Goal: Transaction & Acquisition: Subscribe to service/newsletter

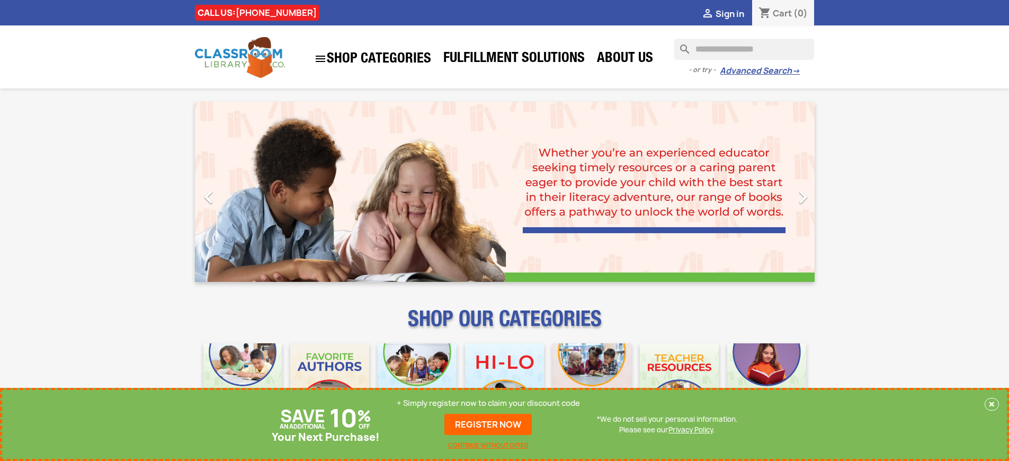
click at [489, 403] on p "+ Simply register now to claim your discount code" at bounding box center [488, 403] width 183 height 11
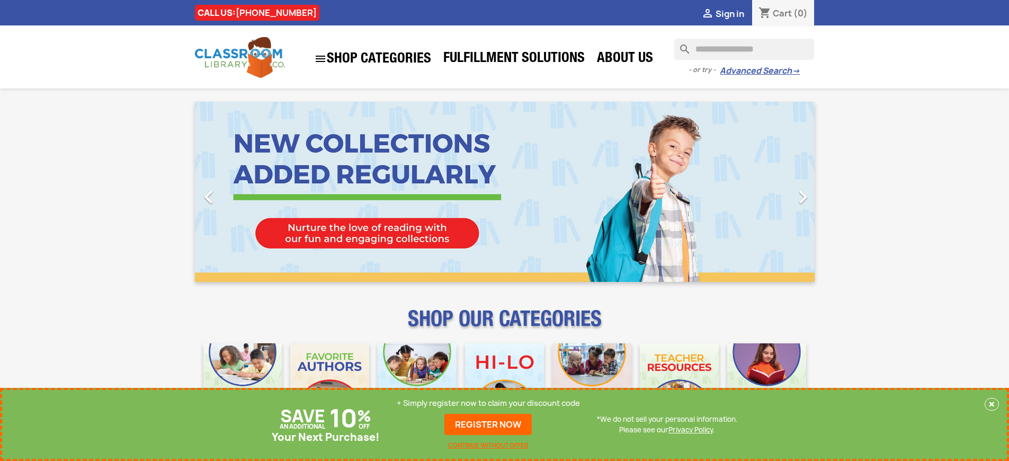
click at [489, 403] on p "+ Simply register now to claim your discount code" at bounding box center [488, 403] width 183 height 11
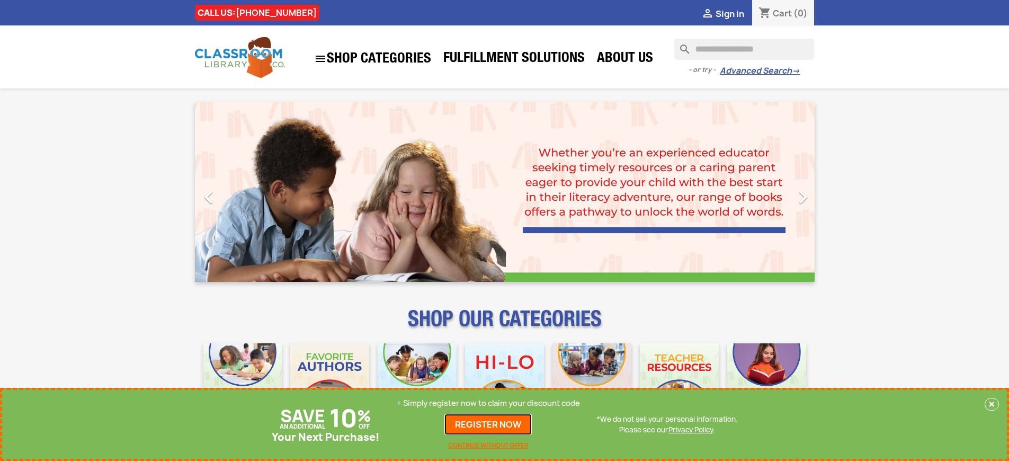
click at [489, 424] on link "REGISTER NOW" at bounding box center [488, 424] width 87 height 21
click at [489, 403] on p "+ Simply register now to claim your discount code" at bounding box center [488, 403] width 183 height 11
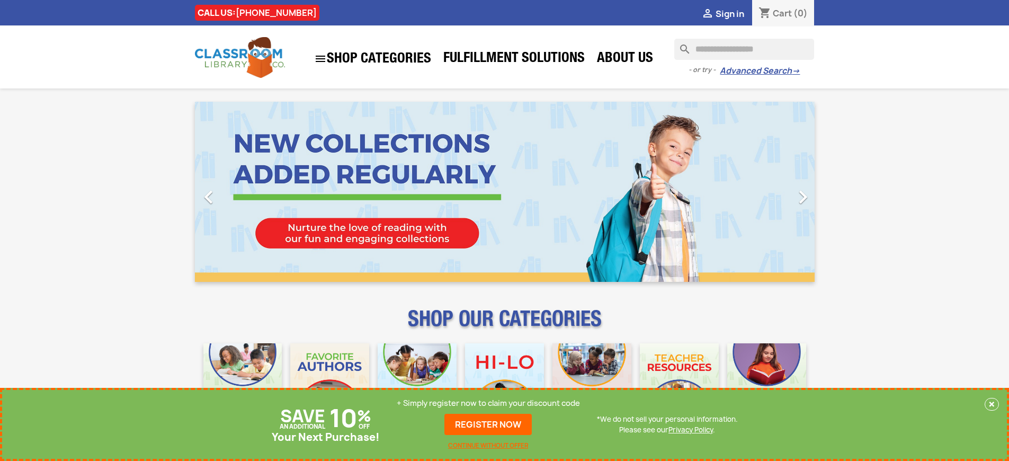
click at [489, 403] on p "+ Simply register now to claim your discount code" at bounding box center [488, 403] width 183 height 11
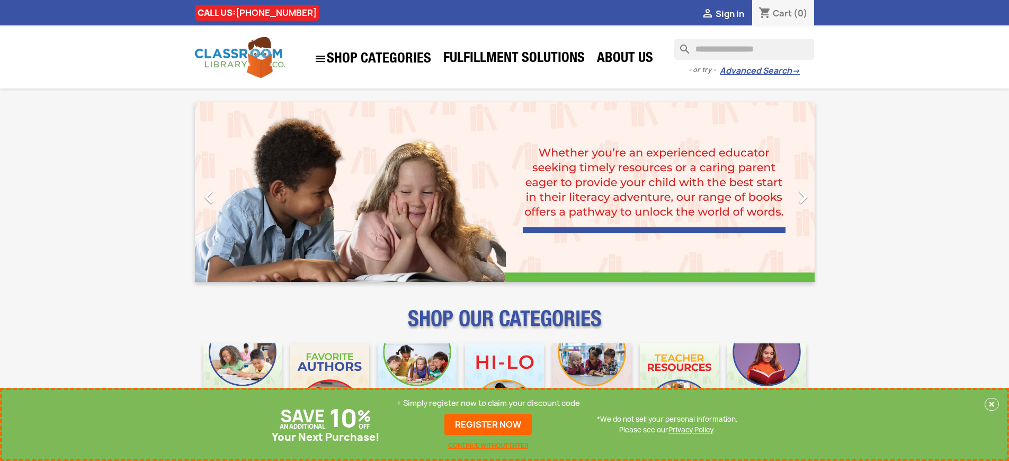
click at [489, 403] on p "+ Simply register now to claim your discount code" at bounding box center [488, 403] width 183 height 11
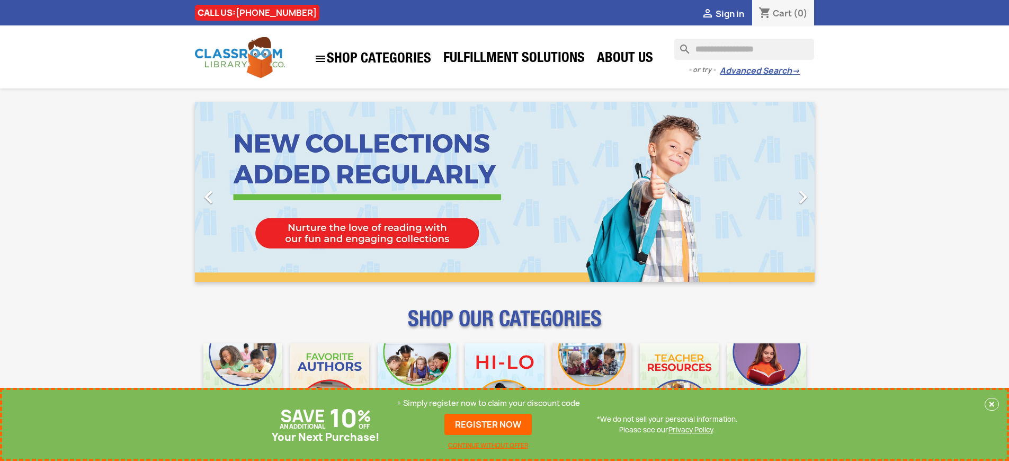
click at [489, 403] on p "+ Simply register now to claim your discount code" at bounding box center [488, 403] width 183 height 11
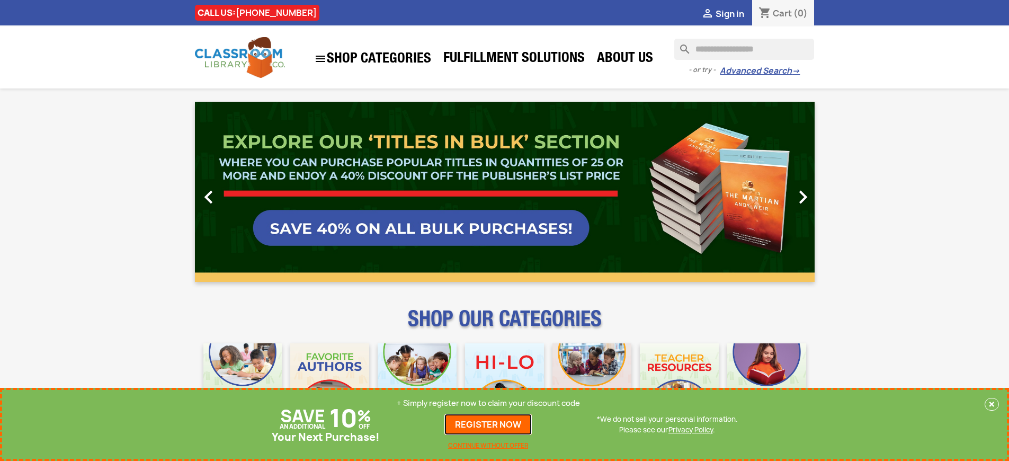
click at [489, 424] on link "REGISTER NOW" at bounding box center [488, 424] width 87 height 21
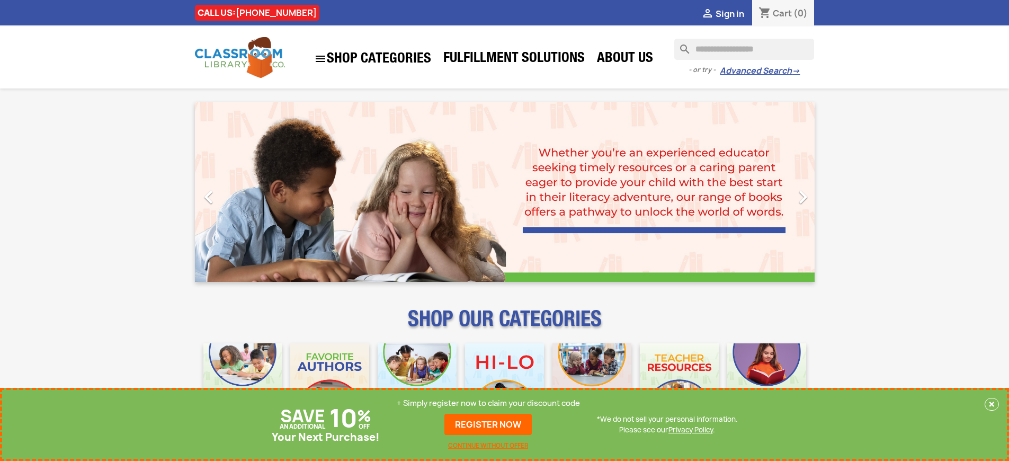
click at [489, 403] on p "+ Simply register now to claim your discount code" at bounding box center [488, 403] width 183 height 11
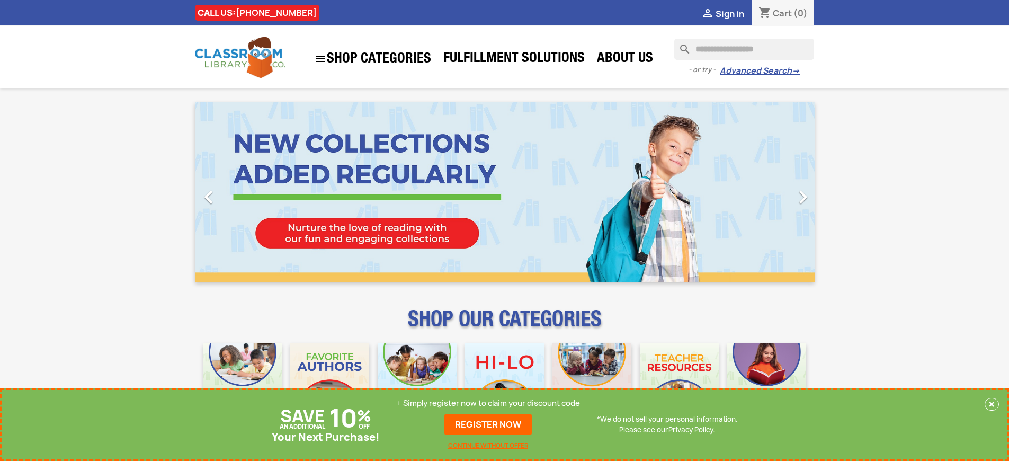
click at [489, 403] on p "+ Simply register now to claim your discount code" at bounding box center [488, 403] width 183 height 11
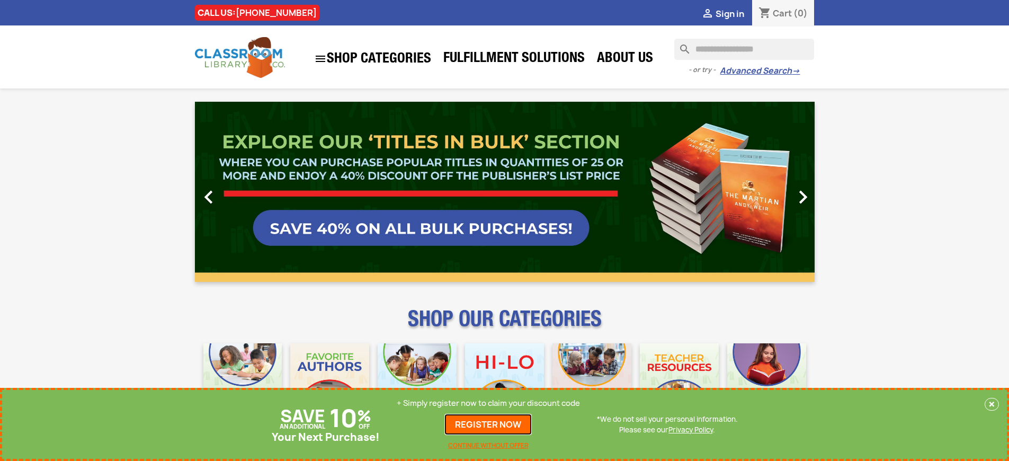
click at [489, 424] on link "REGISTER NOW" at bounding box center [488, 424] width 87 height 21
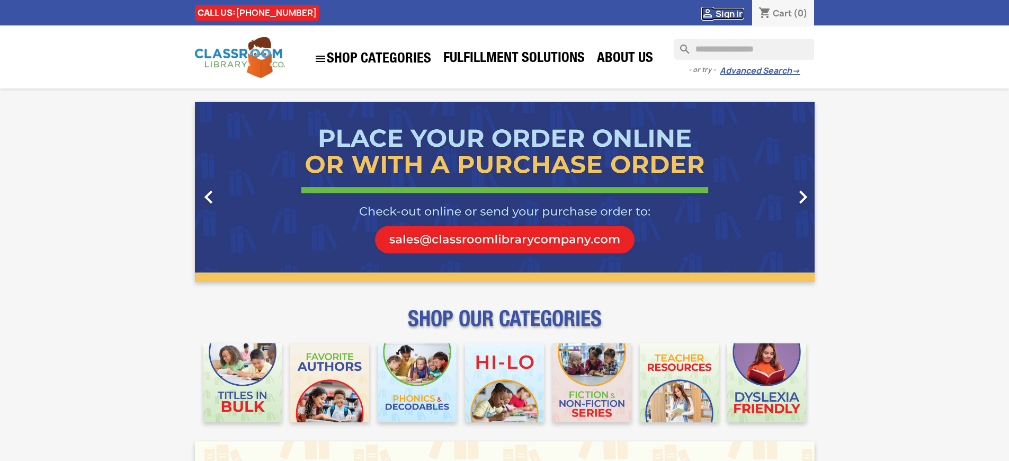
click at [730, 13] on span "Sign in" at bounding box center [730, 14] width 29 height 12
